Goal: Complete application form

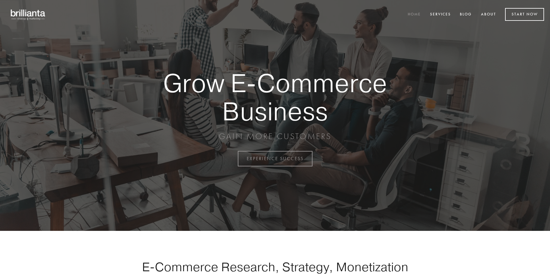
scroll to position [1560, 0]
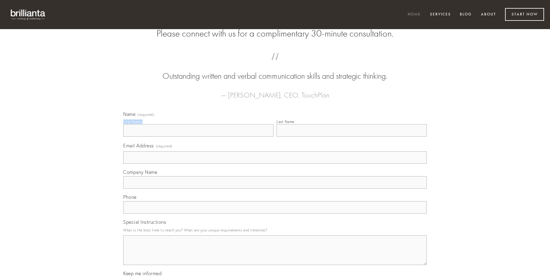
type input "[PERSON_NAME]"
click at [351, 137] on input "Last Name" at bounding box center [351, 130] width 150 height 12
type input "[PERSON_NAME]"
click at [275, 164] on input "Email Address (required)" at bounding box center [275, 157] width 304 height 12
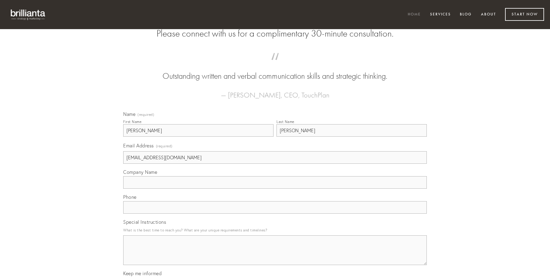
type input "[EMAIL_ADDRESS][DOMAIN_NAME]"
click at [275, 189] on input "Company Name" at bounding box center [275, 182] width 304 height 12
type input "beneficium"
click at [275, 214] on input "text" at bounding box center [275, 207] width 304 height 12
click at [275, 256] on textarea "Special Instructions" at bounding box center [275, 251] width 304 height 30
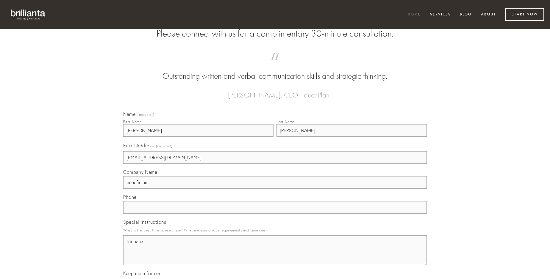
type textarea "triduana"
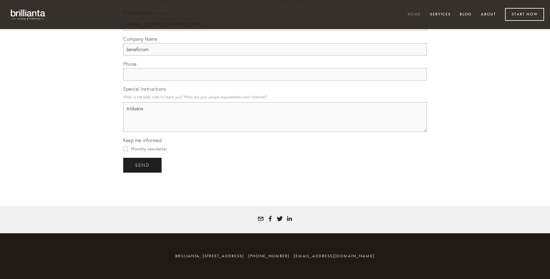
click at [143, 165] on span "send" at bounding box center [142, 165] width 15 height 5
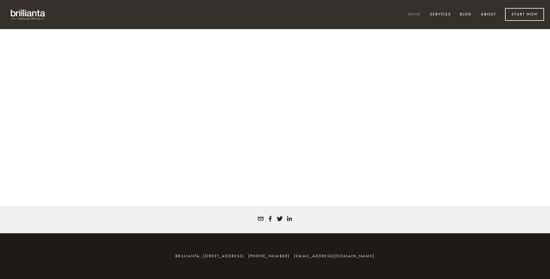
scroll to position [1552, 0]
